Goal: Task Accomplishment & Management: Complete application form

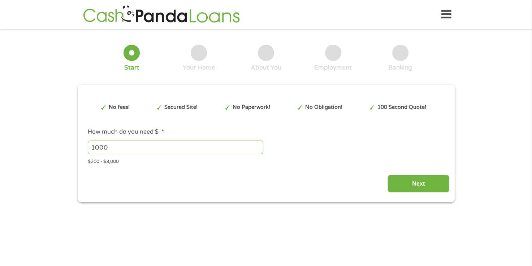
click at [277, 179] on div "Next" at bounding box center [266, 181] width 366 height 23
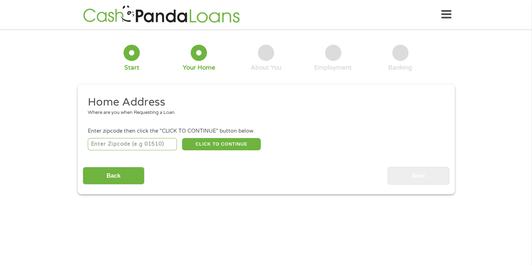
click at [160, 145] on input "number" at bounding box center [132, 144] width 89 height 12
type input "75232"
select select "[US_STATE]"
click at [227, 144] on button "CLICK TO CONTINUE" at bounding box center [221, 144] width 79 height 12
type input "75232"
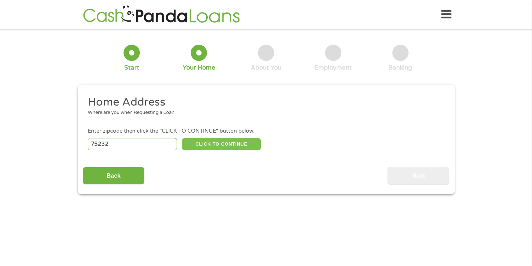
type input "[GEOGRAPHIC_DATA]"
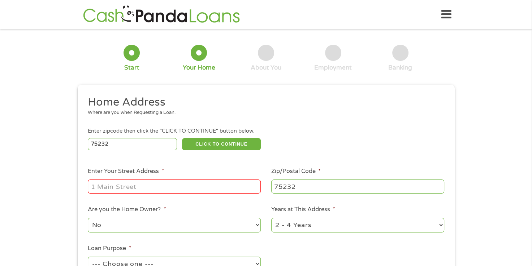
click at [202, 182] on input "Enter Your Street Address *" at bounding box center [174, 187] width 173 height 14
type input "[STREET_ADDRESS]"
click at [217, 226] on select "No Yes" at bounding box center [174, 225] width 173 height 15
select select "yes"
click at [88, 219] on select "No Yes" at bounding box center [174, 225] width 173 height 15
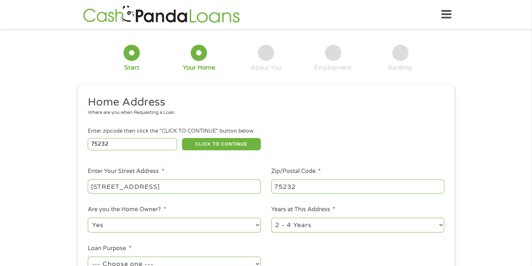
click at [327, 225] on select "1 Year or less 1 - 2 Years 2 - 4 Years Over 4 Years" at bounding box center [357, 225] width 173 height 15
select select "60months"
click at [271, 219] on select "1 Year or less 1 - 2 Years 2 - 4 Years Over 4 Years" at bounding box center [357, 225] width 173 height 15
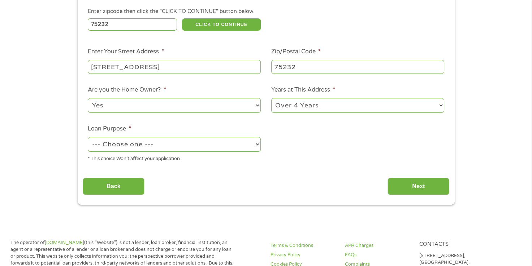
scroll to position [121, 0]
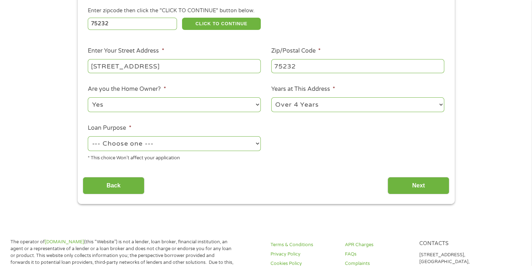
click at [189, 143] on select "--- Choose one --- Pay Bills Debt Consolidation Home Improvement Major Purchase…" at bounding box center [174, 143] width 173 height 15
click at [88, 137] on select "--- Choose one --- Pay Bills Debt Consolidation Home Improvement Major Purchase…" at bounding box center [174, 143] width 173 height 15
click at [256, 143] on select "--- Choose one --- Pay Bills Debt Consolidation Home Improvement Major Purchase…" at bounding box center [174, 143] width 173 height 15
select select "medicalexpenses"
click at [88, 137] on select "--- Choose one --- Pay Bills Debt Consolidation Home Improvement Major Purchase…" at bounding box center [174, 143] width 173 height 15
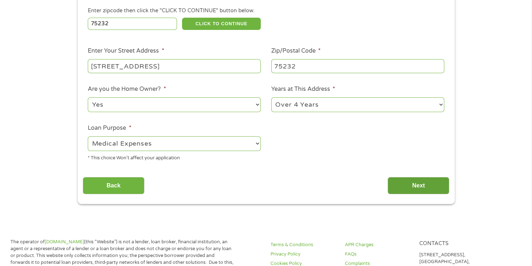
click at [424, 187] on input "Next" at bounding box center [418, 186] width 62 height 18
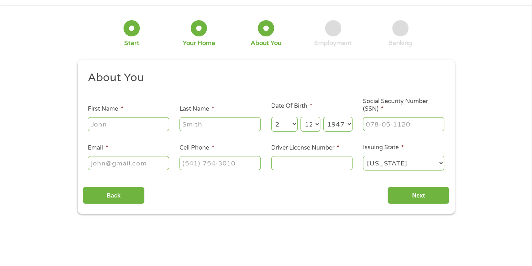
scroll to position [0, 0]
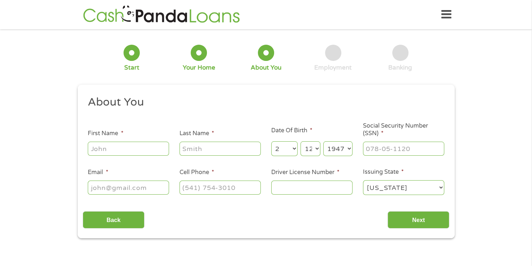
click at [49, 169] on div "1 Start 2 Your Home 3 About You 4 Employment 5 Banking 6 This field is hidden w…" at bounding box center [266, 136] width 532 height 204
click at [144, 153] on input "First Name *" at bounding box center [128, 149] width 81 height 14
click at [144, 154] on input "Maru" at bounding box center [128, 149] width 81 height 14
type input "[PERSON_NAME]"
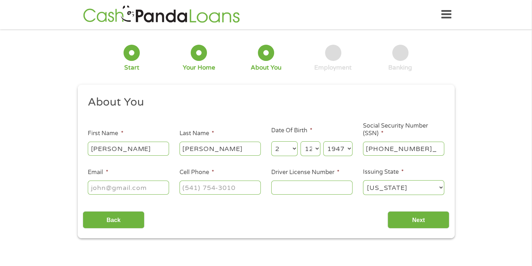
type input "451-76-5352"
type input "[EMAIL_ADDRESS][DOMAIN_NAME]"
type input "[PHONE_NUMBER]"
type input "1"
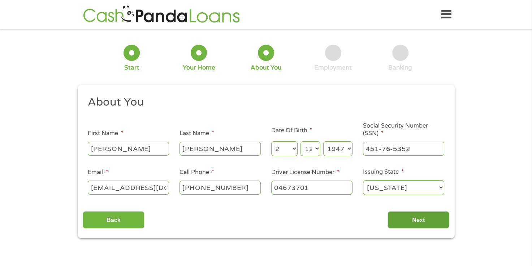
type input "04673701"
click at [406, 220] on input "Next" at bounding box center [418, 221] width 62 height 18
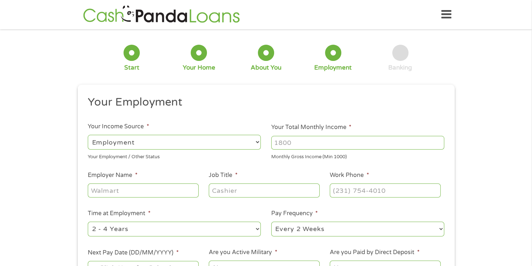
click at [233, 143] on select "--- Choose one --- Employment [DEMOGRAPHIC_DATA] Benefits" at bounding box center [174, 142] width 173 height 15
select select "benefits"
click at [88, 135] on select "--- Choose one --- Employment [DEMOGRAPHIC_DATA] Benefits" at bounding box center [174, 142] width 173 height 15
type input "Other"
type input "[PHONE_NUMBER]"
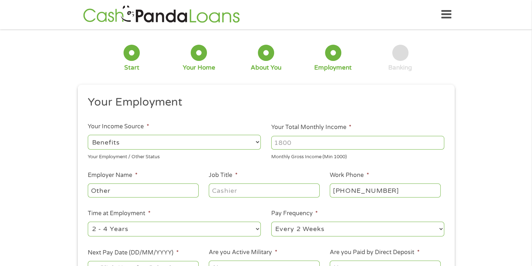
click at [358, 148] on input "Your Total Monthly Income *" at bounding box center [357, 143] width 173 height 14
type input "7000"
click at [167, 197] on input "Other" at bounding box center [143, 191] width 110 height 14
type input "O"
type input "Retired"
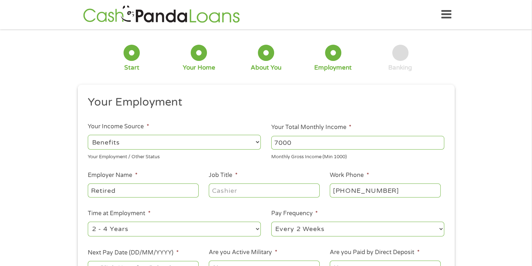
click at [286, 192] on input "Job Title *" at bounding box center [264, 191] width 110 height 14
type input "Teacher"
type input "[PHONE_NUMBER]"
click at [238, 236] on select "--- Choose one --- 1 Year or less 1 - 2 Years 2 - 4 Years Over 4 Years" at bounding box center [174, 229] width 173 height 15
select select "60months"
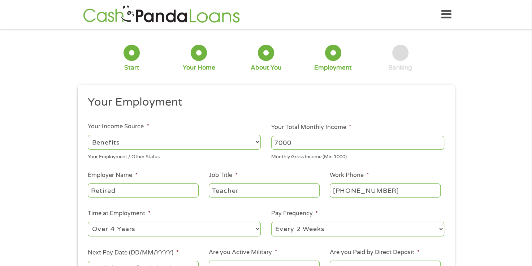
click at [88, 222] on select "--- Choose one --- 1 Year or less 1 - 2 Years 2 - 4 Years Over 4 Years" at bounding box center [174, 229] width 173 height 15
click at [327, 227] on select "--- Choose one --- Every 2 Weeks Every Week Monthly Semi-Monthly" at bounding box center [357, 229] width 173 height 15
select select "monthly"
click at [271, 222] on select "--- Choose one --- Every 2 Weeks Every Week Monthly Semi-Monthly" at bounding box center [357, 229] width 173 height 15
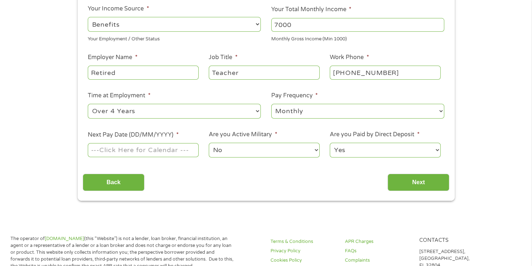
scroll to position [120, 0]
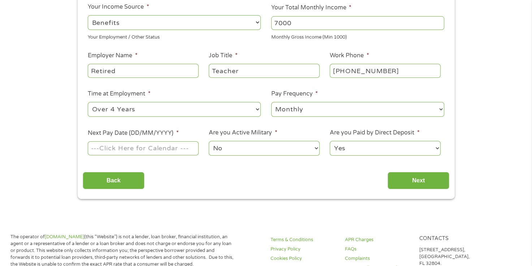
click at [180, 151] on input "Next Pay Date (DD/MM/YYYY) *" at bounding box center [143, 148] width 110 height 14
click at [167, 149] on input "Next Pay Date (DD/MM/YYYY) *" at bounding box center [143, 148] width 110 height 14
click at [161, 139] on li "Next Pay Date (DD/MM/YYYY) *" at bounding box center [143, 143] width 121 height 28
click at [161, 148] on input "Next Pay Date (DD/MM/YYYY) *" at bounding box center [143, 148] width 110 height 14
click at [186, 151] on input "Next Pay Date (DD/MM/YYYY) *" at bounding box center [143, 148] width 110 height 14
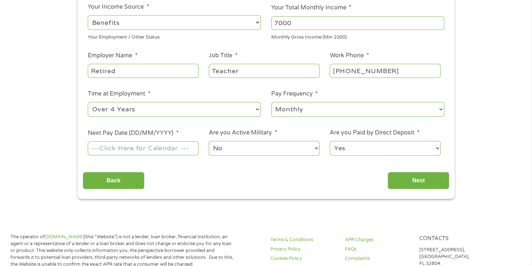
click at [116, 154] on input "Next Pay Date (DD/MM/YYYY) *" at bounding box center [143, 148] width 110 height 14
click at [130, 149] on input "Next Pay Date (DD/MM/YYYY) *" at bounding box center [143, 148] width 110 height 14
type input "0"
click at [190, 149] on input "Next Pay Date (DD/MM/YYYY) *" at bounding box center [143, 148] width 110 height 14
click at [94, 148] on input "Next Pay Date (DD/MM/YYYY) *" at bounding box center [143, 148] width 110 height 14
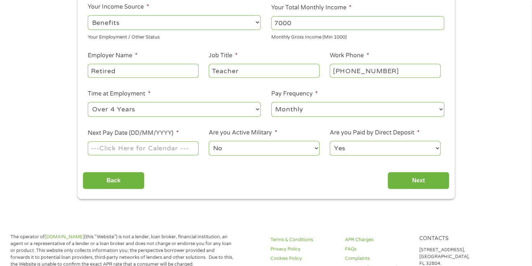
click at [98, 149] on input "Next Pay Date (DD/MM/YYYY) *" at bounding box center [143, 148] width 110 height 14
drag, startPoint x: 134, startPoint y: 152, endPoint x: 116, endPoint y: 154, distance: 17.8
click at [116, 154] on input "Next Pay Date (DD/MM/YYYY) *" at bounding box center [143, 148] width 110 height 14
type input "[DATE]"
click at [404, 178] on input "Next" at bounding box center [418, 181] width 62 height 18
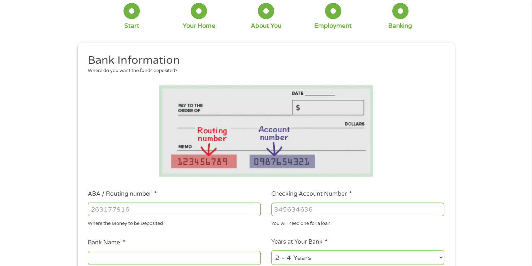
scroll to position [0, 0]
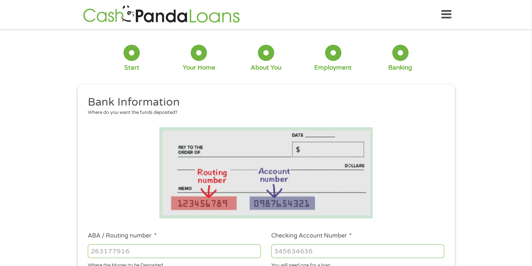
click at [178, 256] on input "ABA / Routing number *" at bounding box center [174, 252] width 173 height 14
type input "111000025"
type input "BANK OF AMERICA NA"
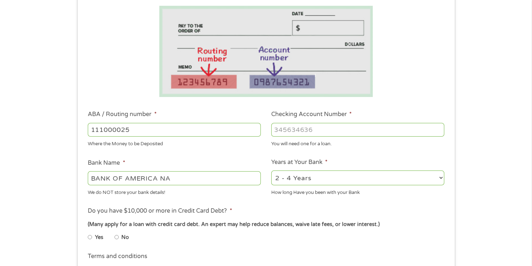
scroll to position [124, 0]
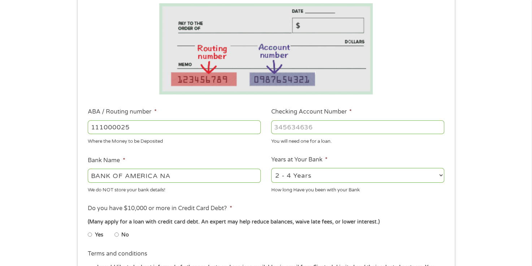
type input "111000025"
click at [323, 176] on select "2 - 4 Years 6 - 12 Months 1 - 2 Years Over 4 Years" at bounding box center [357, 175] width 173 height 15
select select "60months"
click at [271, 168] on select "2 - 4 Years 6 - 12 Months 1 - 2 Years Over 4 Years" at bounding box center [357, 175] width 173 height 15
click at [314, 129] on input "Checking Account Number *" at bounding box center [357, 128] width 173 height 14
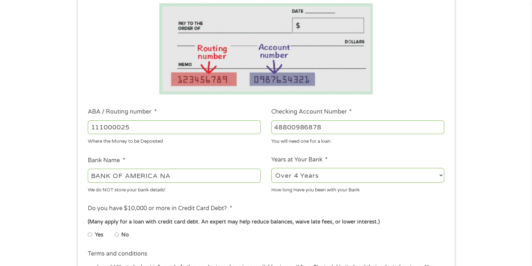
click at [315, 127] on input "48800986878" at bounding box center [357, 128] width 173 height 14
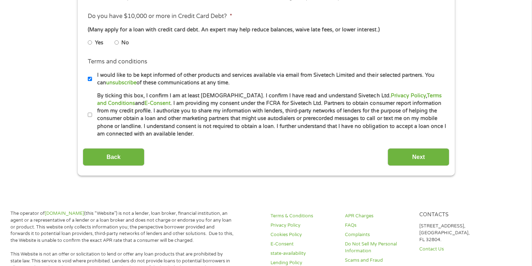
scroll to position [324, 0]
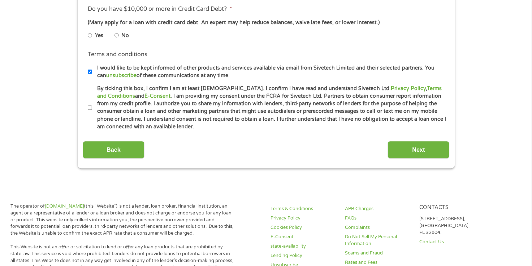
type input "488009868878"
click at [90, 106] on input "By ticking this box, I confirm I am at least [DEMOGRAPHIC_DATA]. I confirm I ha…" at bounding box center [90, 108] width 4 height 12
checkbox input "true"
click at [117, 34] on input "No" at bounding box center [116, 36] width 4 height 12
radio input "true"
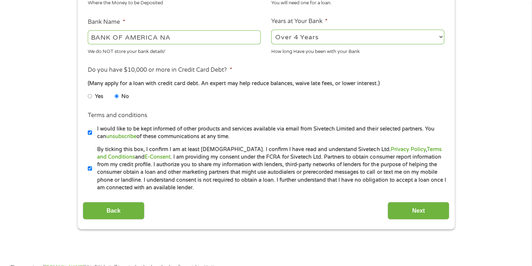
scroll to position [257, 0]
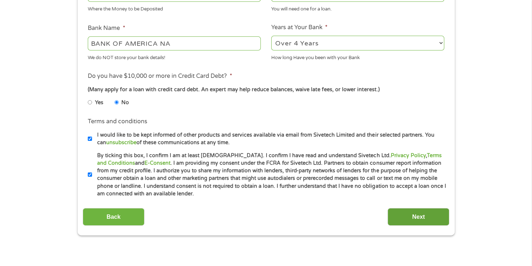
click at [421, 219] on input "Next" at bounding box center [418, 217] width 62 height 18
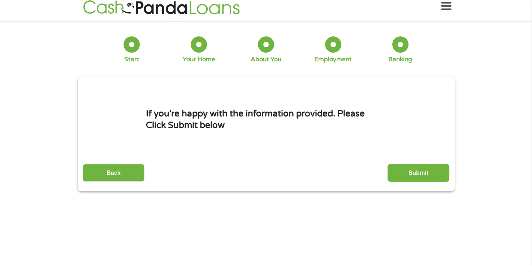
scroll to position [0, 0]
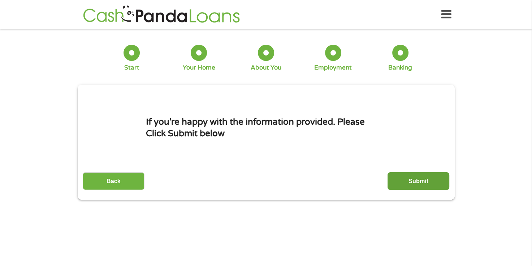
click at [419, 181] on input "Submit" at bounding box center [418, 182] width 62 height 18
